Goal: Task Accomplishment & Management: Manage account settings

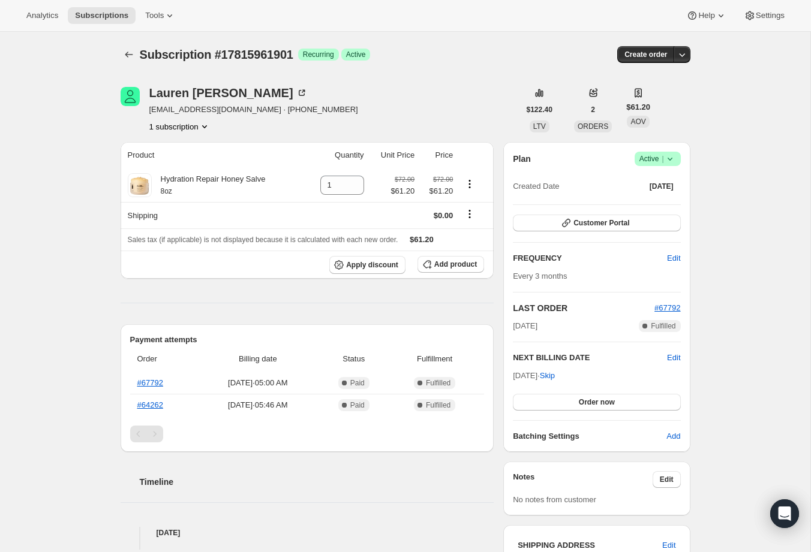
click at [671, 160] on icon at bounding box center [670, 159] width 12 height 12
click at [648, 201] on span "Cancel subscription" at bounding box center [654, 202] width 68 height 9
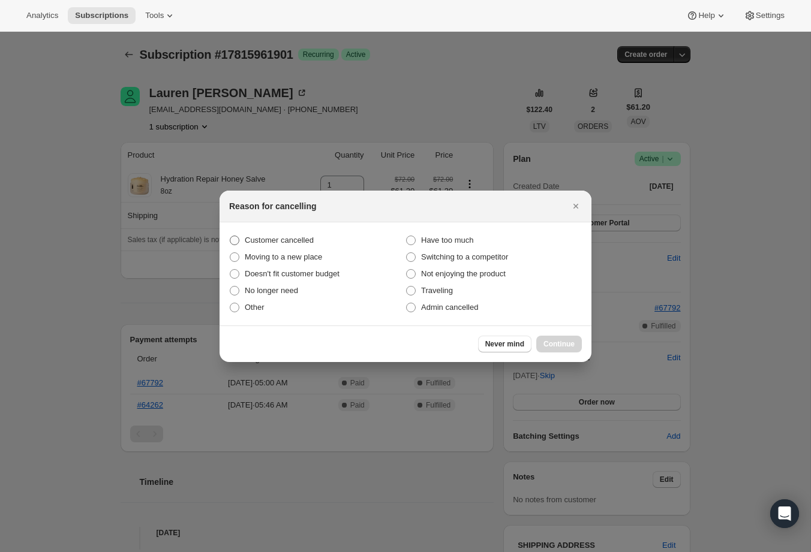
click at [305, 244] on span "Customer cancelled" at bounding box center [279, 240] width 69 height 9
click at [230, 236] on input "Customer cancelled" at bounding box center [230, 236] width 1 height 1
radio input "true"
click at [557, 343] on span "Continue" at bounding box center [558, 344] width 31 height 10
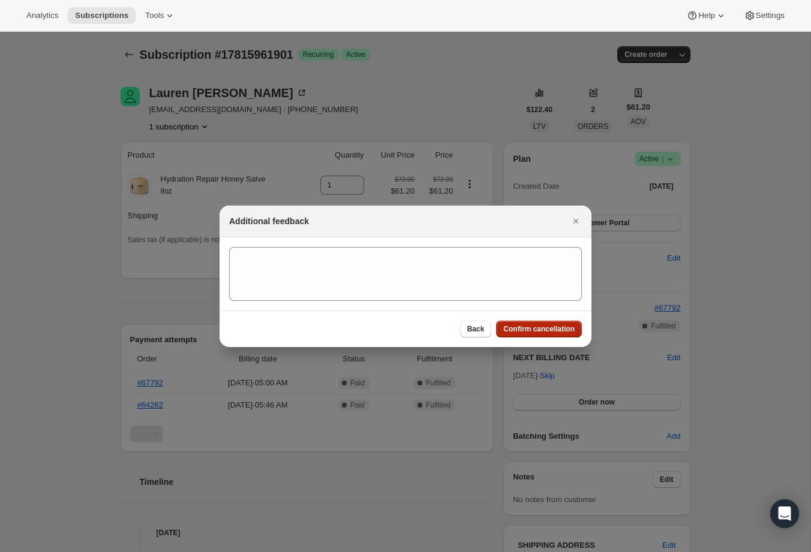
click at [519, 327] on span "Confirm cancellation" at bounding box center [538, 329] width 71 height 10
